Goal: Find specific page/section

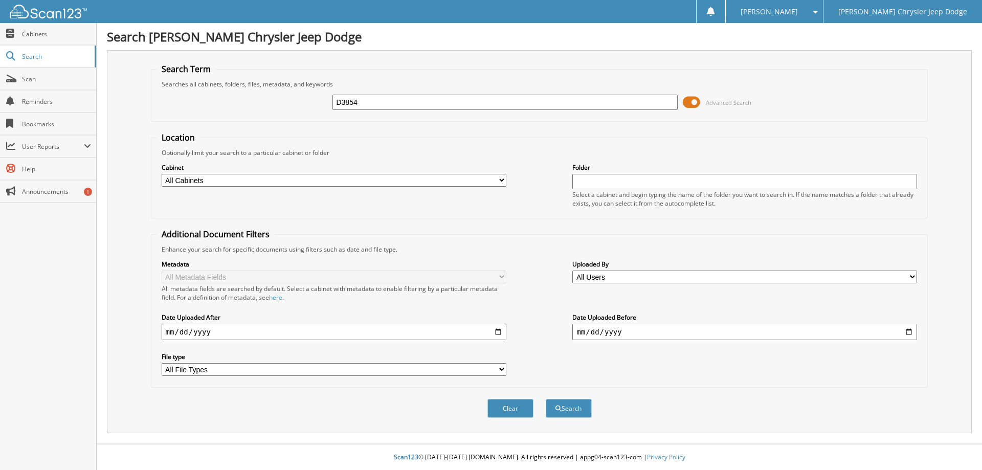
type input "D3854"
click at [546, 399] on button "Search" at bounding box center [569, 408] width 46 height 19
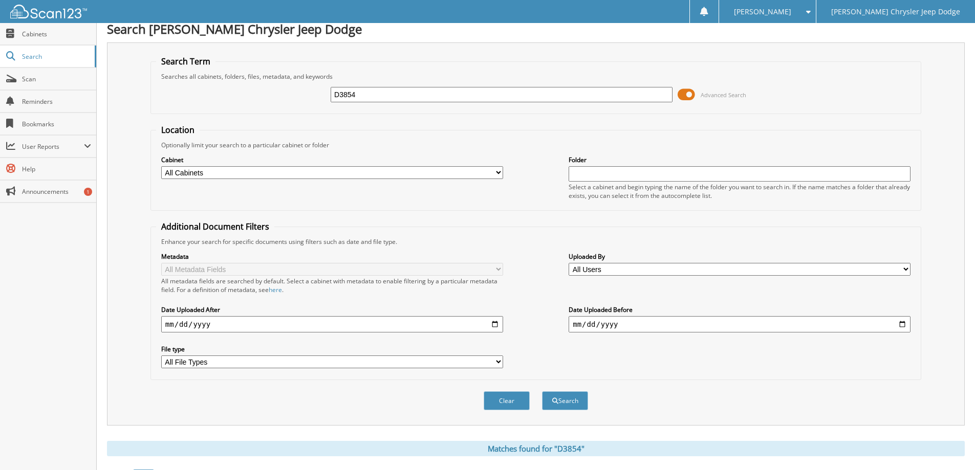
scroll to position [142, 0]
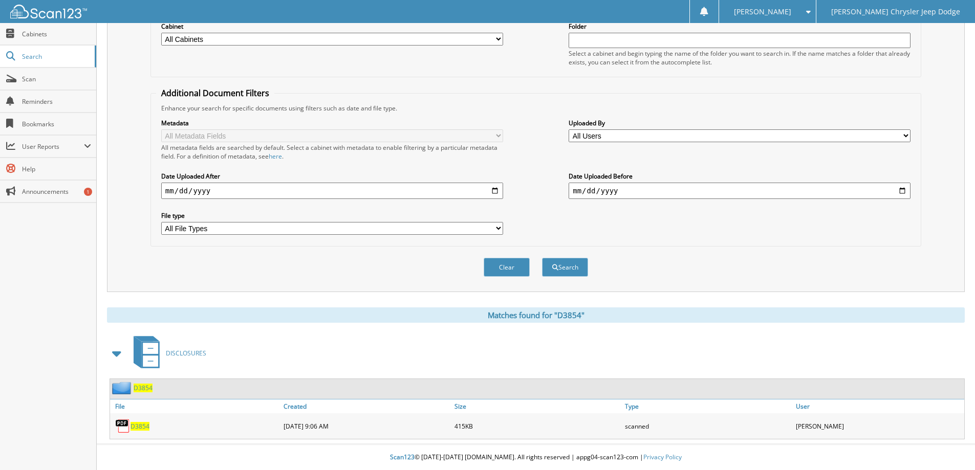
click at [136, 427] on span "D3854" at bounding box center [139, 426] width 19 height 9
